Goal: Information Seeking & Learning: Learn about a topic

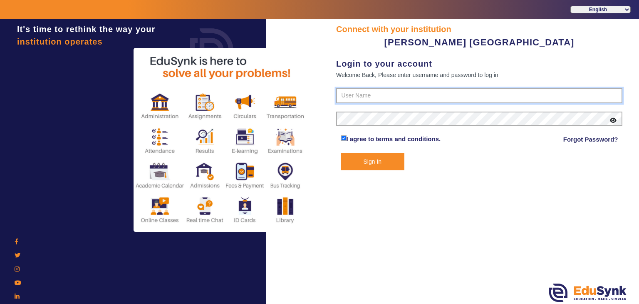
type input "7685859009"
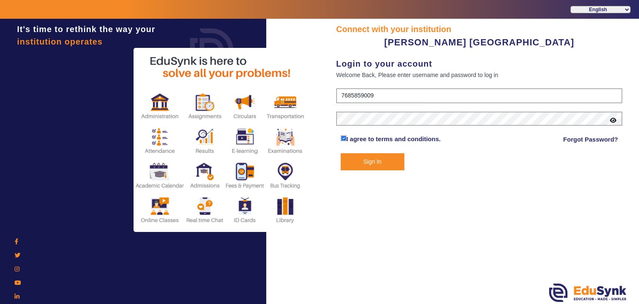
click at [384, 164] on button "Sign In" at bounding box center [373, 161] width 64 height 17
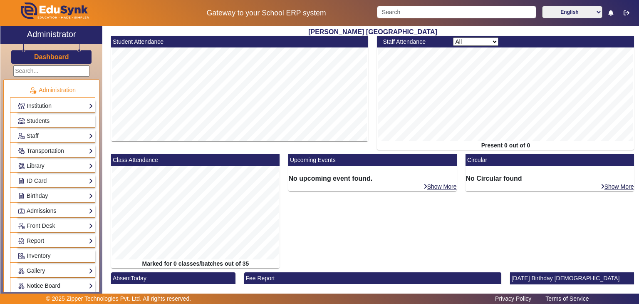
click at [69, 163] on link "Library" at bounding box center [55, 166] width 75 height 10
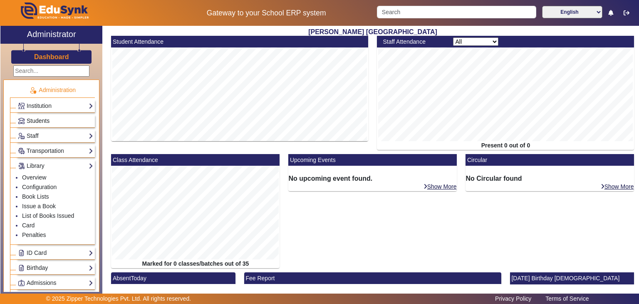
click at [76, 122] on link "Students" at bounding box center [55, 121] width 75 height 10
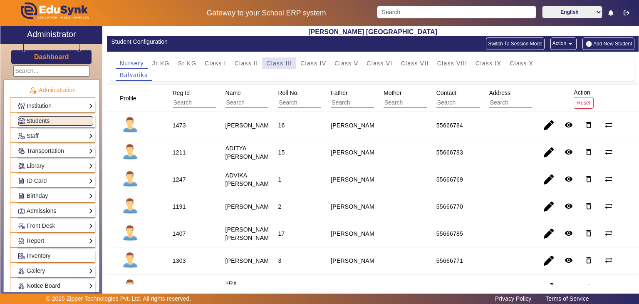
click at [286, 63] on span "Class III" at bounding box center [279, 63] width 26 height 6
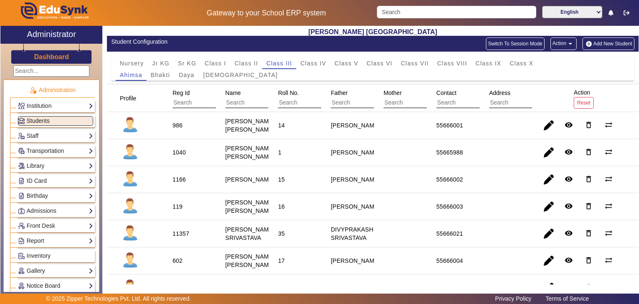
click at [614, 69] on div "Nursery Jr KG Sr KG Class I Class II Class III Class IV Class V Class VI Class …" at bounding box center [373, 63] width 514 height 12
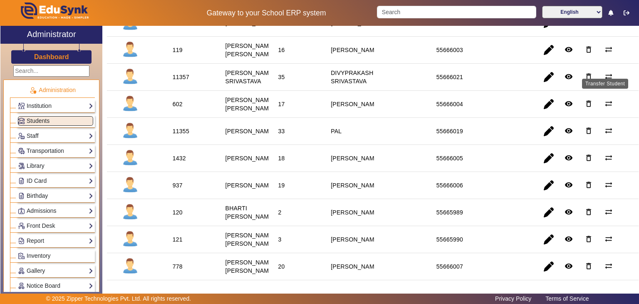
scroll to position [136, 0]
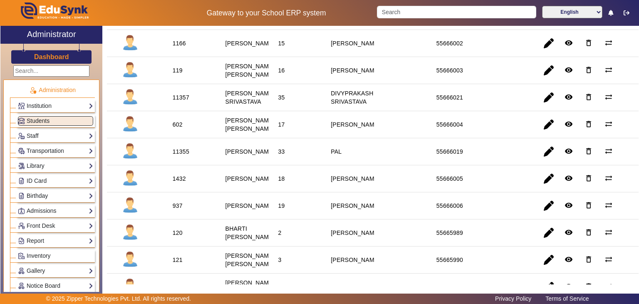
click at [181, 156] on div "11355" at bounding box center [181, 151] width 17 height 8
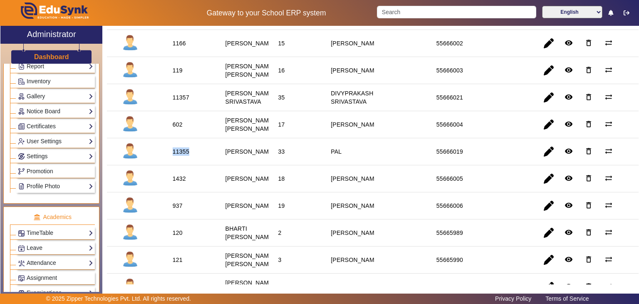
scroll to position [0, 0]
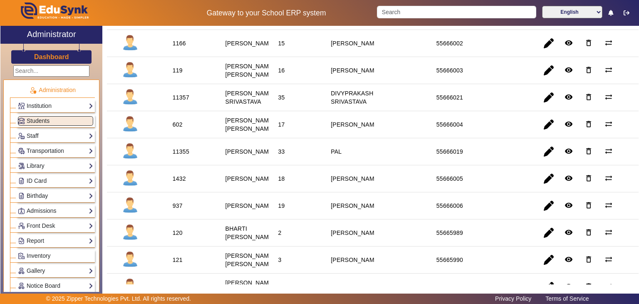
click at [110, 165] on mat-cell at bounding box center [135, 151] width 56 height 27
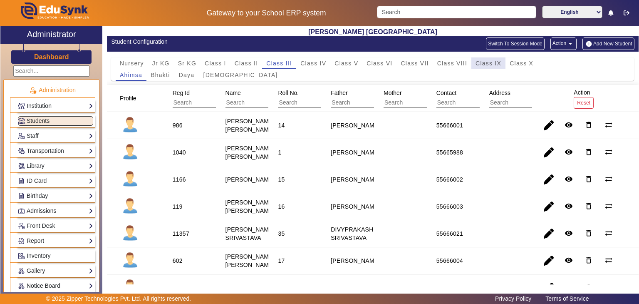
click at [478, 65] on span "Class IX" at bounding box center [488, 63] width 26 height 6
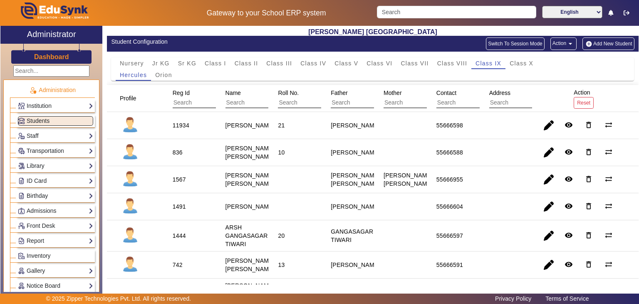
click at [311, 125] on mat-cell "21" at bounding box center [294, 125] width 53 height 27
click at [97, 171] on div "Administration Institution Institution Details Session Configuration Classes/Ba…" at bounding box center [51, 178] width 102 height 228
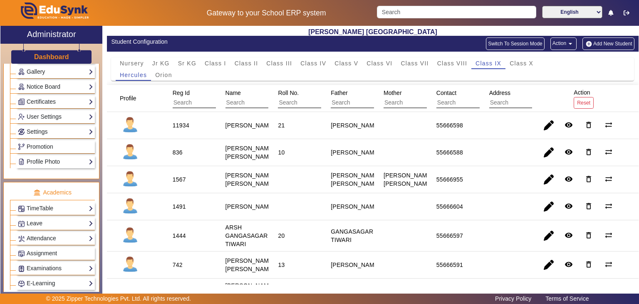
scroll to position [373, 0]
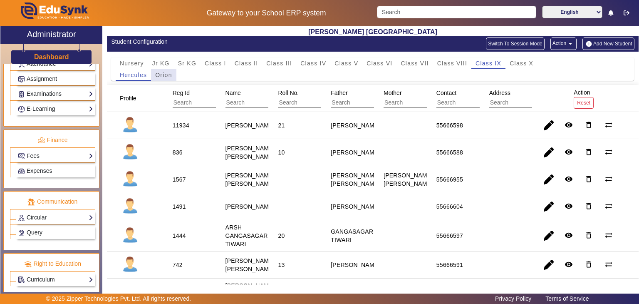
click at [163, 76] on span "Orion" at bounding box center [163, 75] width 17 height 6
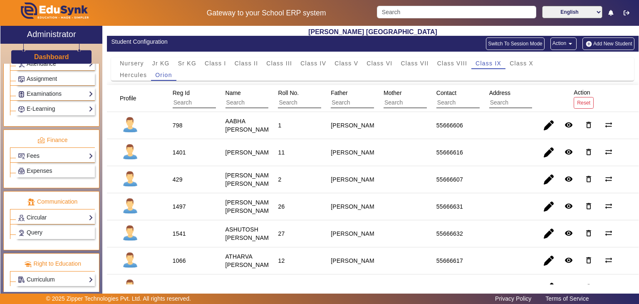
click at [317, 72] on div "Hercules Orion" at bounding box center [373, 75] width 514 height 12
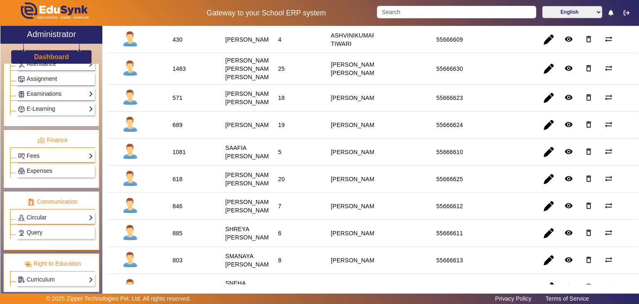
scroll to position [416, 0]
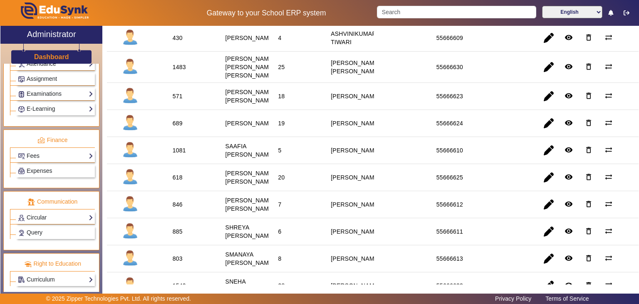
click at [381, 99] on div at bounding box center [384, 96] width 6 height 6
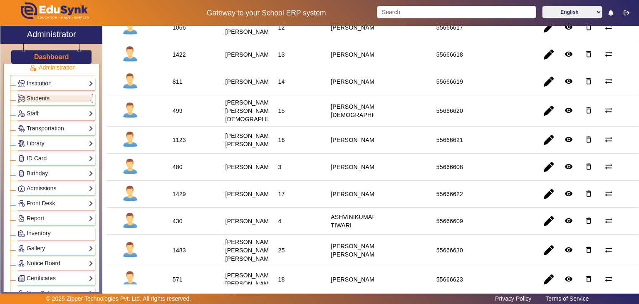
scroll to position [0, 0]
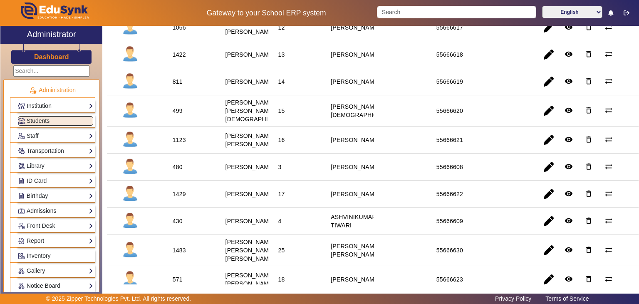
click at [56, 109] on link "Institution" at bounding box center [55, 106] width 75 height 10
